Goal: Information Seeking & Learning: Learn about a topic

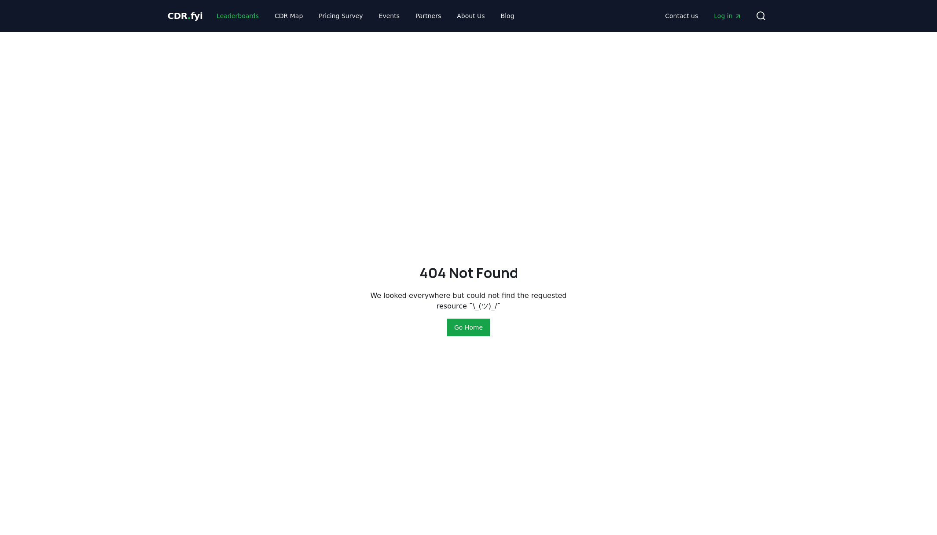
click at [225, 14] on link "Leaderboards" at bounding box center [238, 16] width 56 height 16
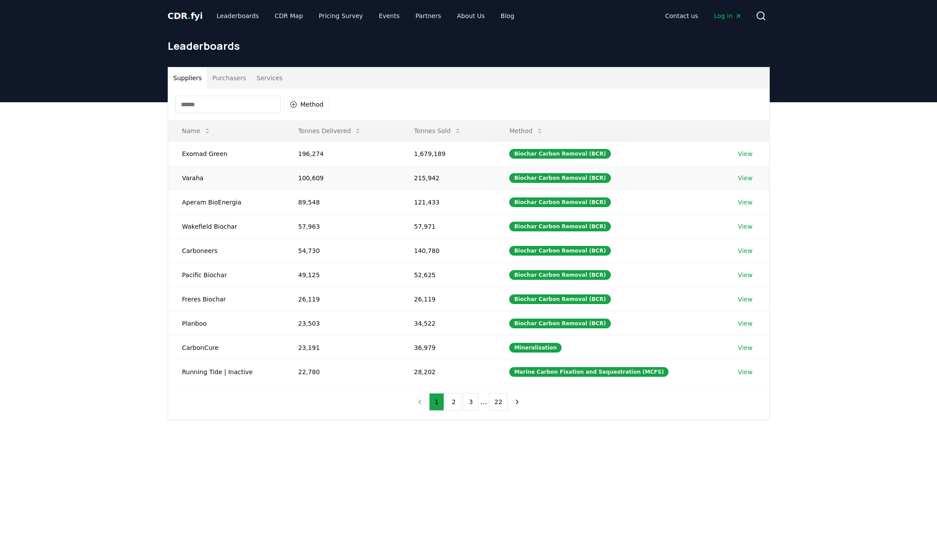
click at [741, 178] on link "View" at bounding box center [745, 177] width 15 height 9
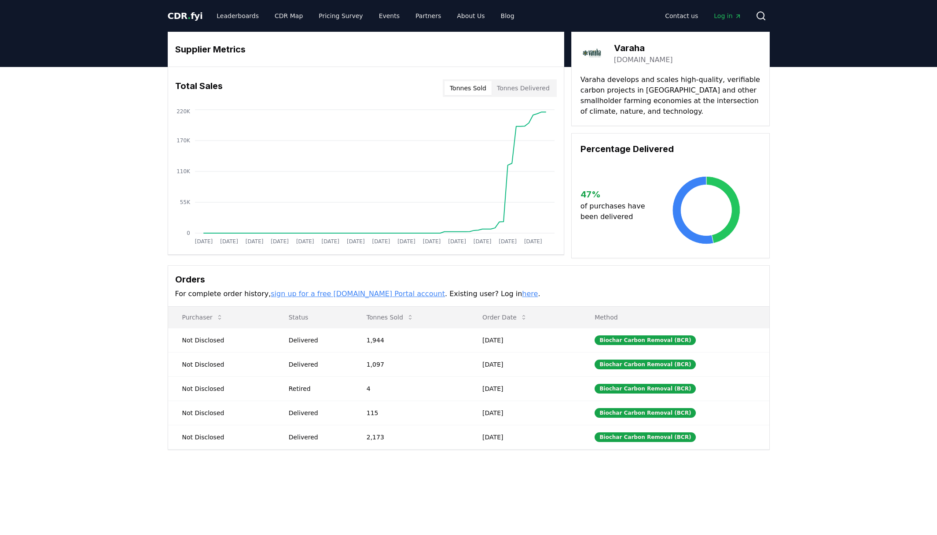
click at [524, 88] on button "Tonnes Delivered" at bounding box center [523, 88] width 63 height 14
click at [515, 164] on icon at bounding box center [375, 180] width 342 height 103
click at [626, 342] on div "Biochar Carbon Removal (BCR)" at bounding box center [645, 340] width 101 height 10
click at [327, 347] on td "Delivered" at bounding box center [314, 340] width 78 height 24
click at [452, 17] on link "About Us" at bounding box center [471, 16] width 42 height 16
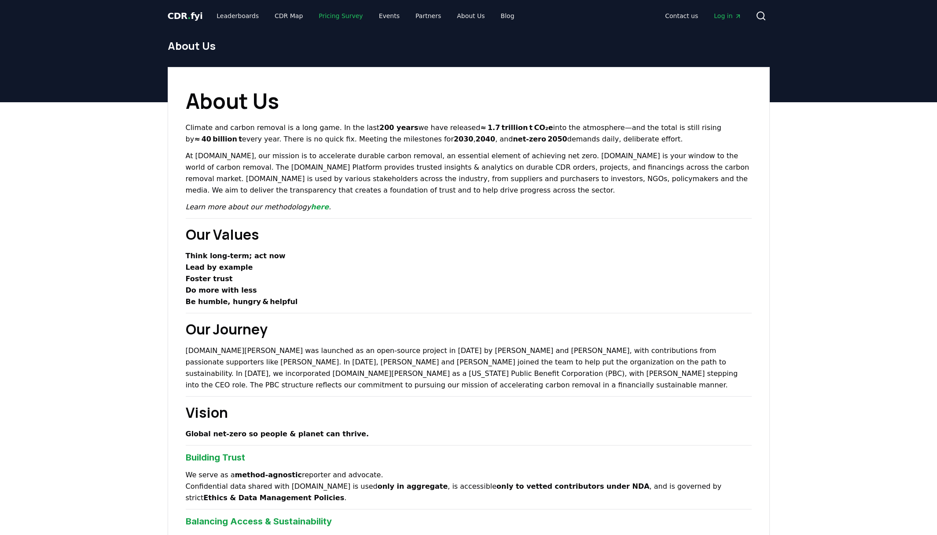
click at [326, 18] on link "Pricing Survey" at bounding box center [341, 16] width 58 height 16
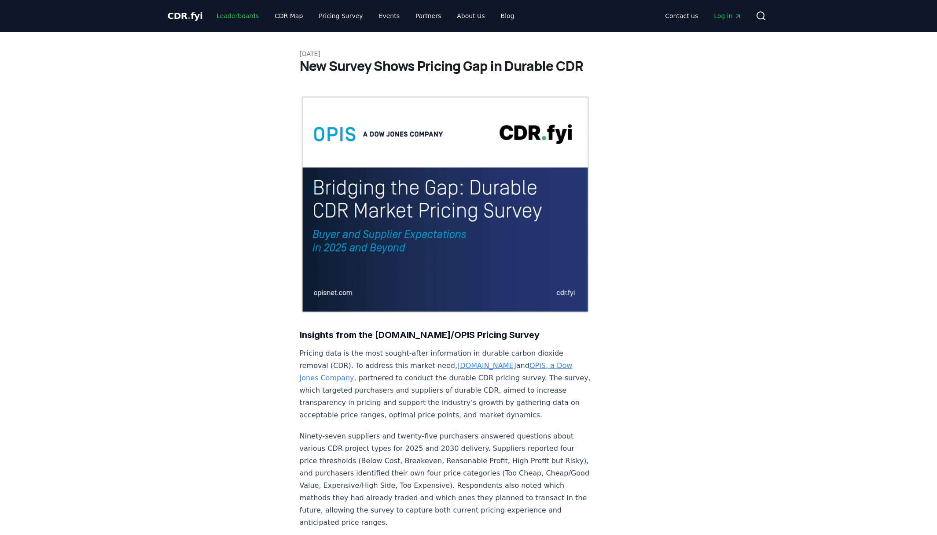
click at [239, 12] on link "Leaderboards" at bounding box center [238, 16] width 56 height 16
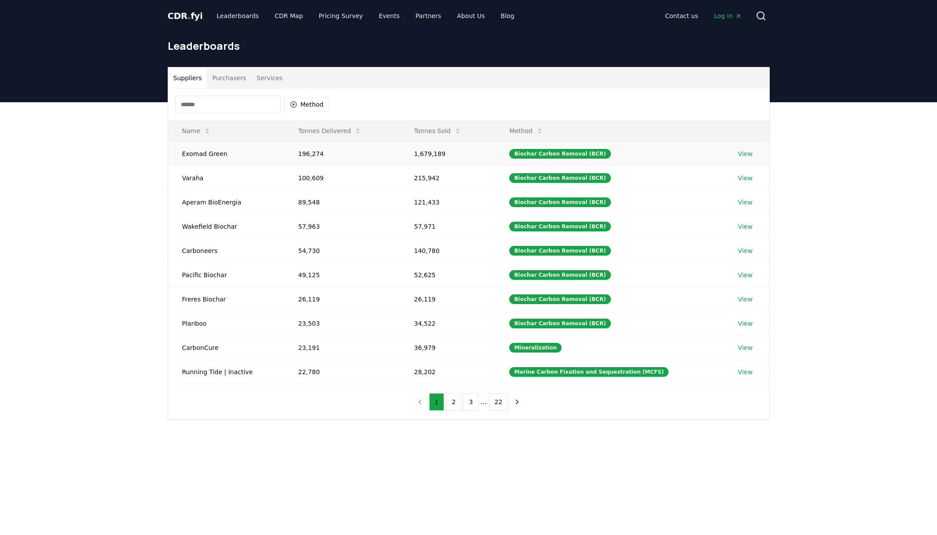
click at [742, 151] on link "View" at bounding box center [745, 153] width 15 height 9
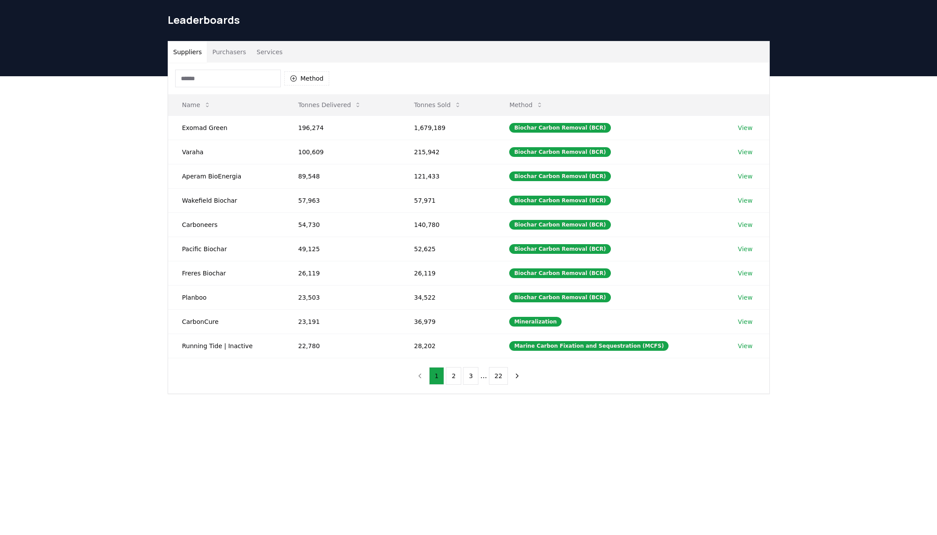
scroll to position [26, 0]
click at [455, 380] on button "2" at bounding box center [453, 376] width 15 height 18
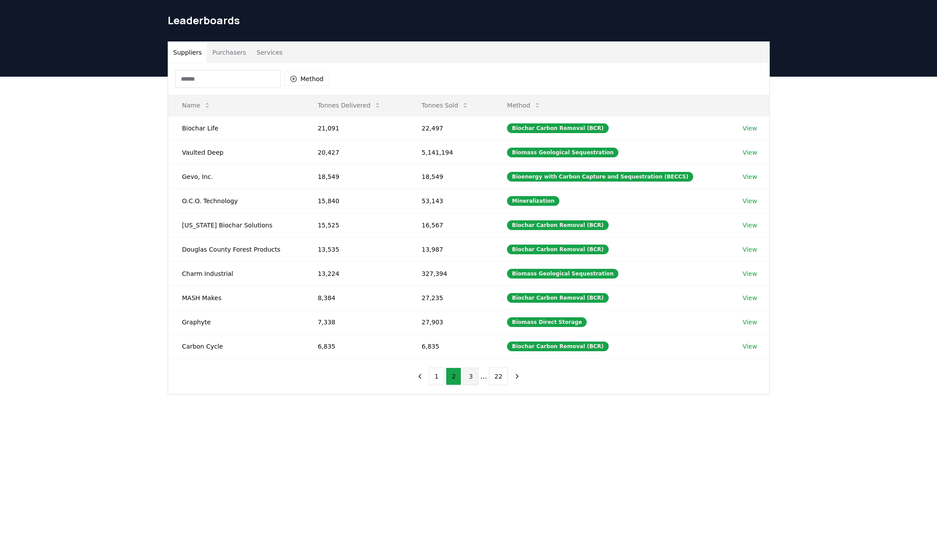
click at [471, 376] on button "3" at bounding box center [470, 376] width 15 height 18
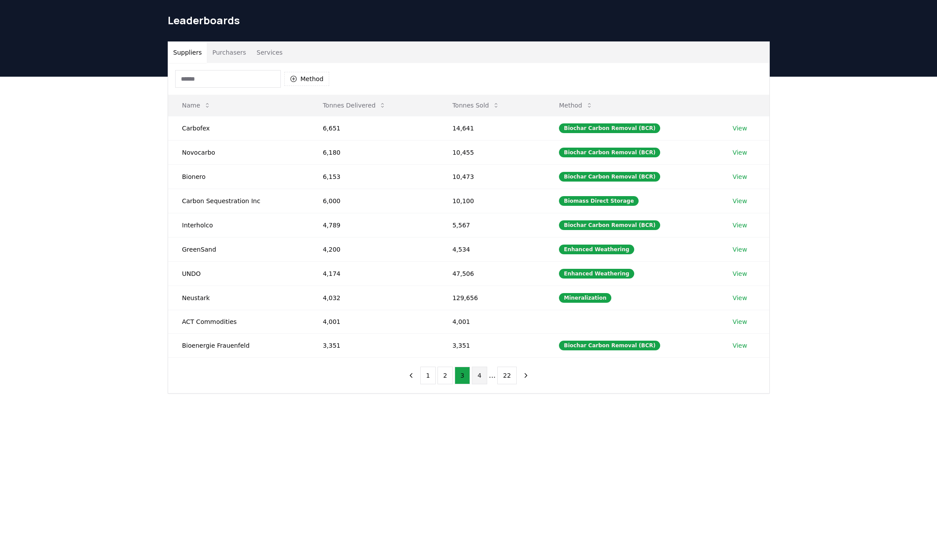
click at [476, 376] on button "4" at bounding box center [479, 375] width 15 height 18
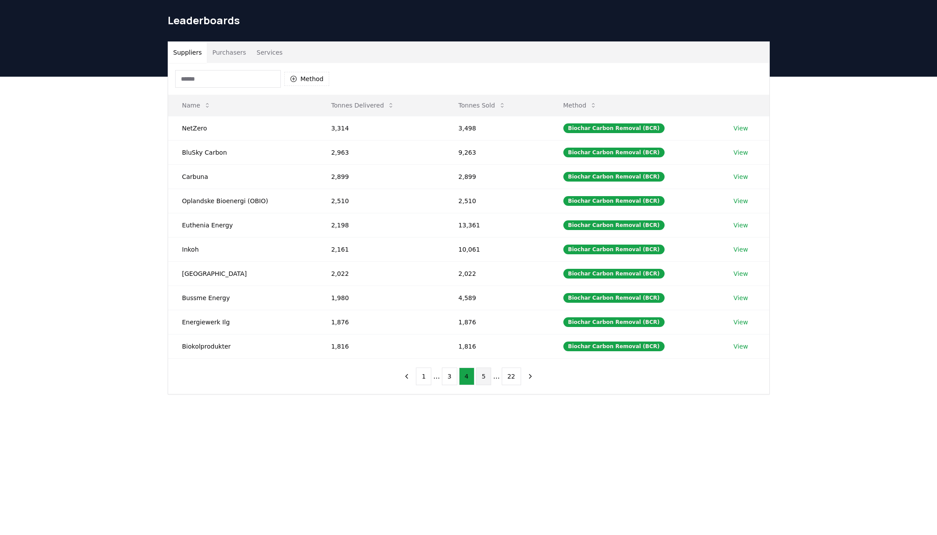
click at [481, 377] on button "5" at bounding box center [483, 376] width 15 height 18
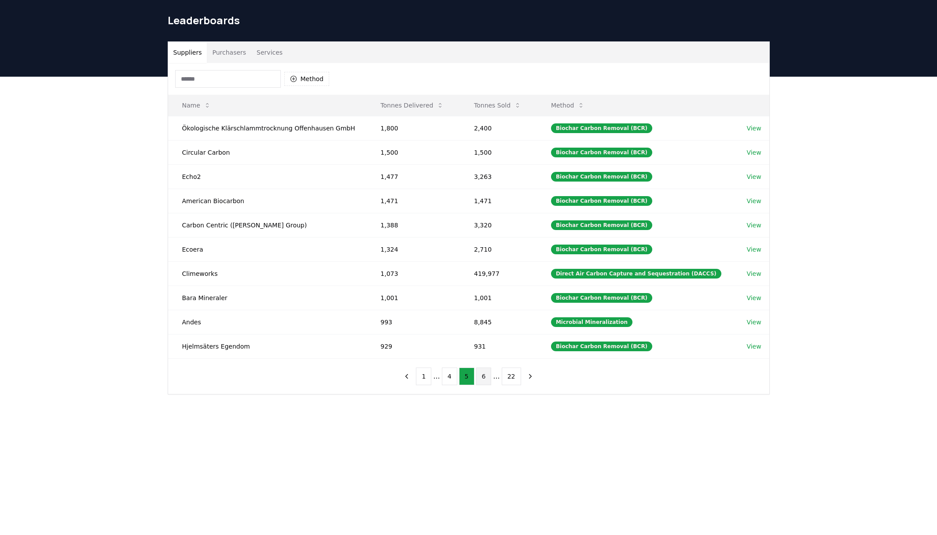
click at [486, 378] on button "6" at bounding box center [483, 376] width 15 height 18
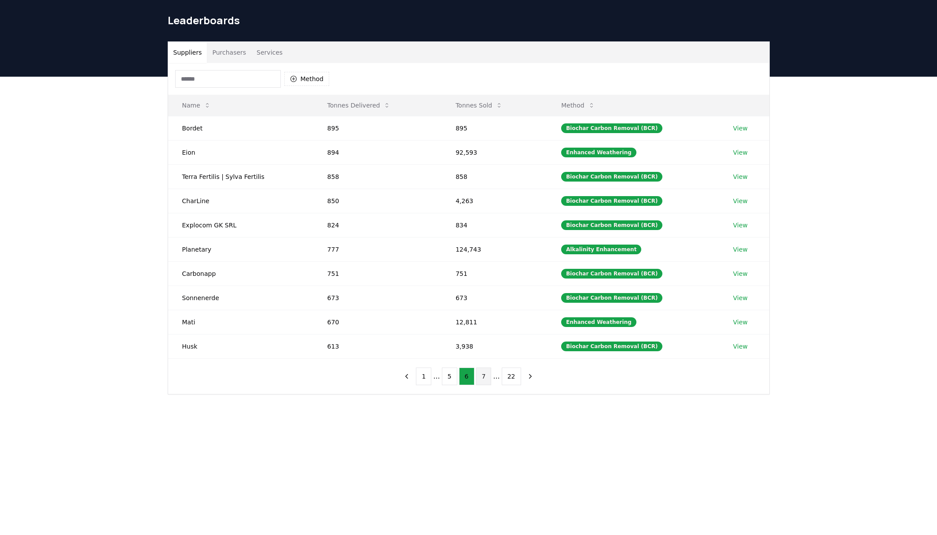
click at [485, 378] on button "7" at bounding box center [483, 376] width 15 height 18
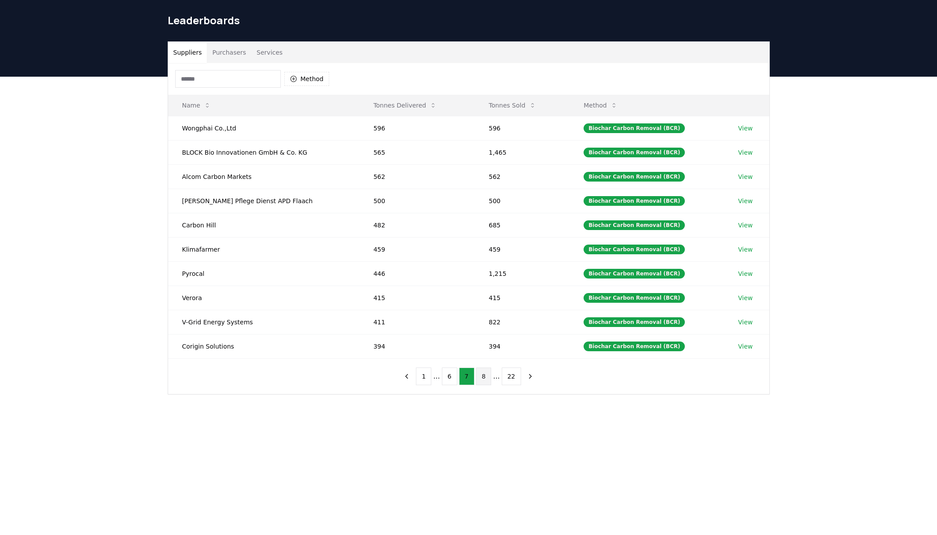
click at [483, 378] on button "8" at bounding box center [483, 376] width 15 height 18
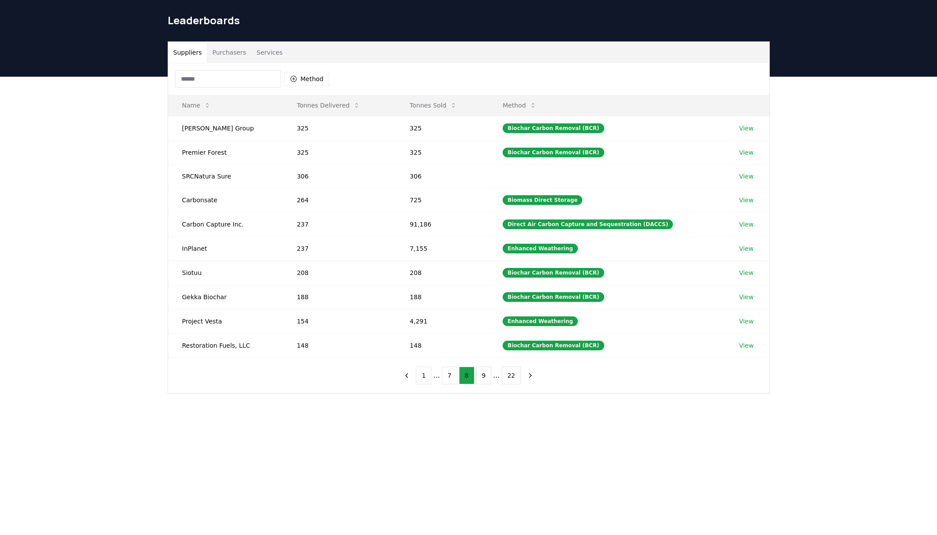
click at [258, 82] on input at bounding box center [228, 79] width 106 height 18
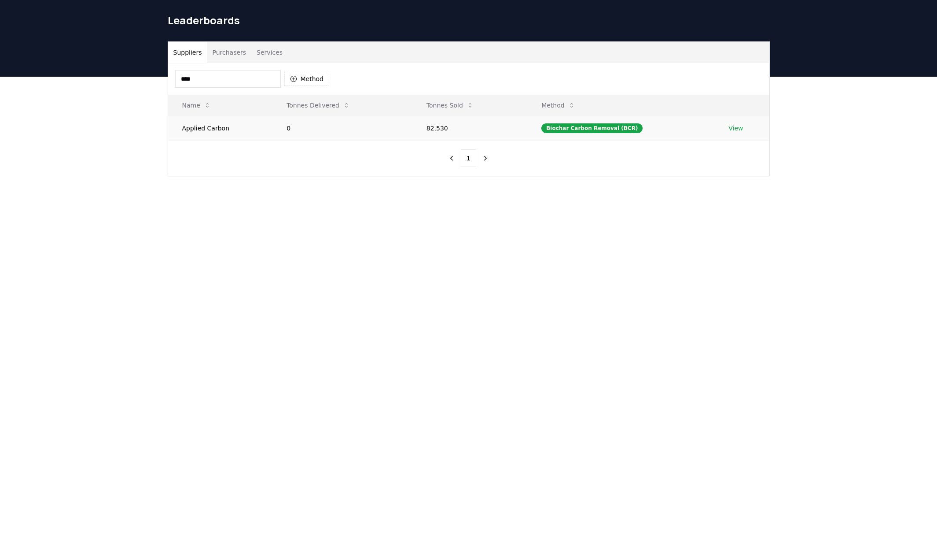
type input "****"
click at [260, 132] on td "Applied Carbon" at bounding box center [220, 128] width 105 height 24
click at [733, 128] on link "View" at bounding box center [736, 128] width 15 height 9
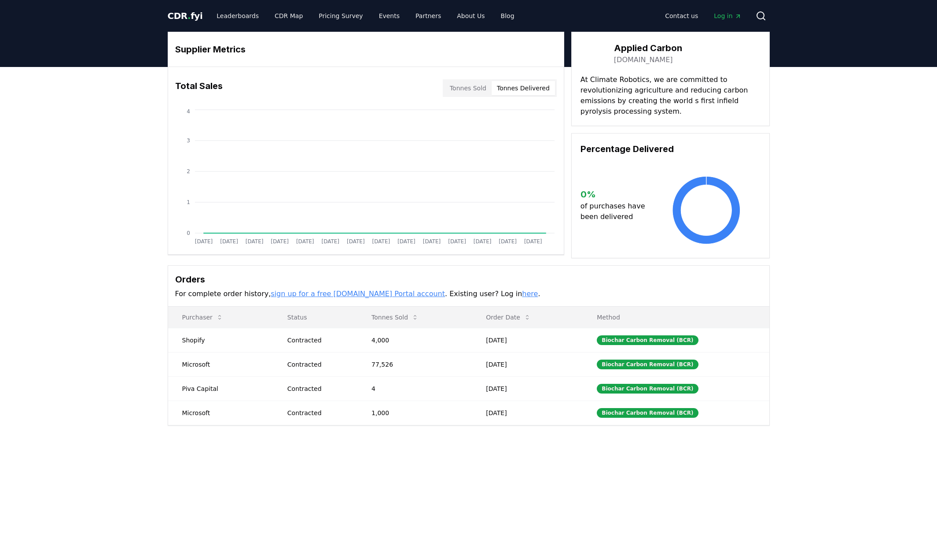
click at [527, 81] on button "Tonnes Delivered" at bounding box center [523, 88] width 63 height 14
